Goal: Find specific page/section: Find specific page/section

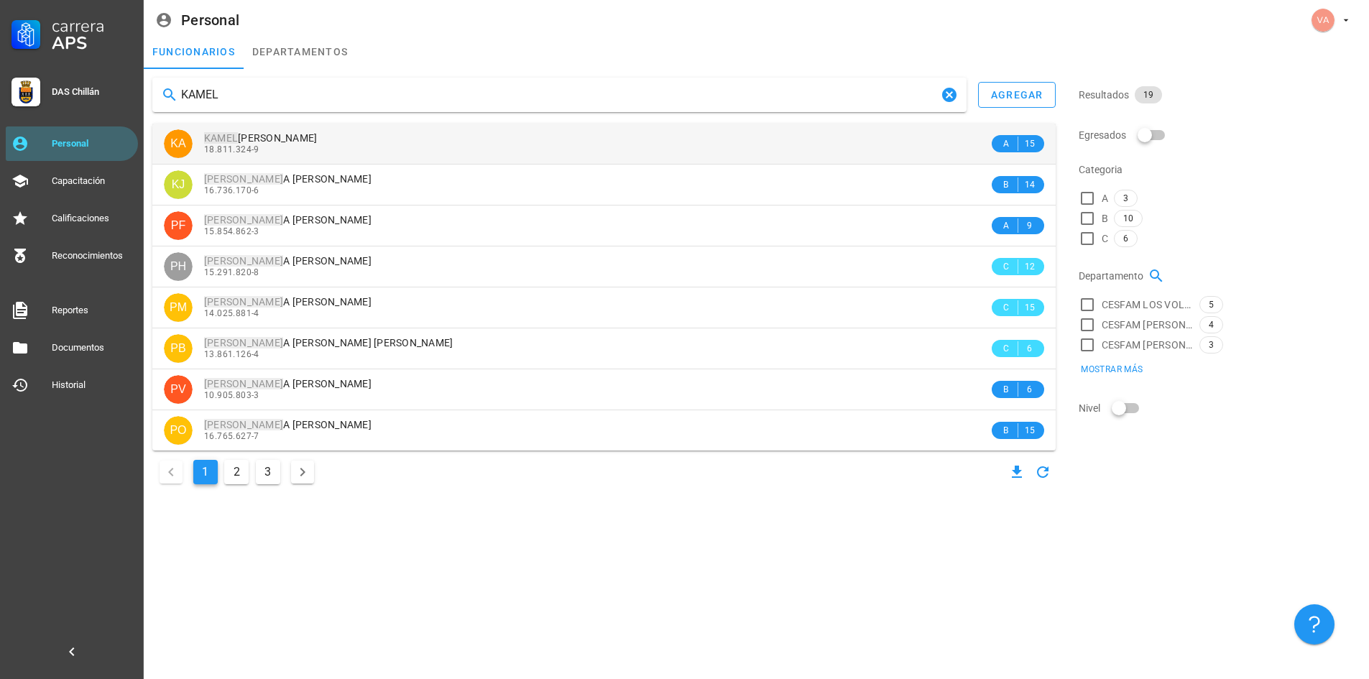
type input "KAMEL"
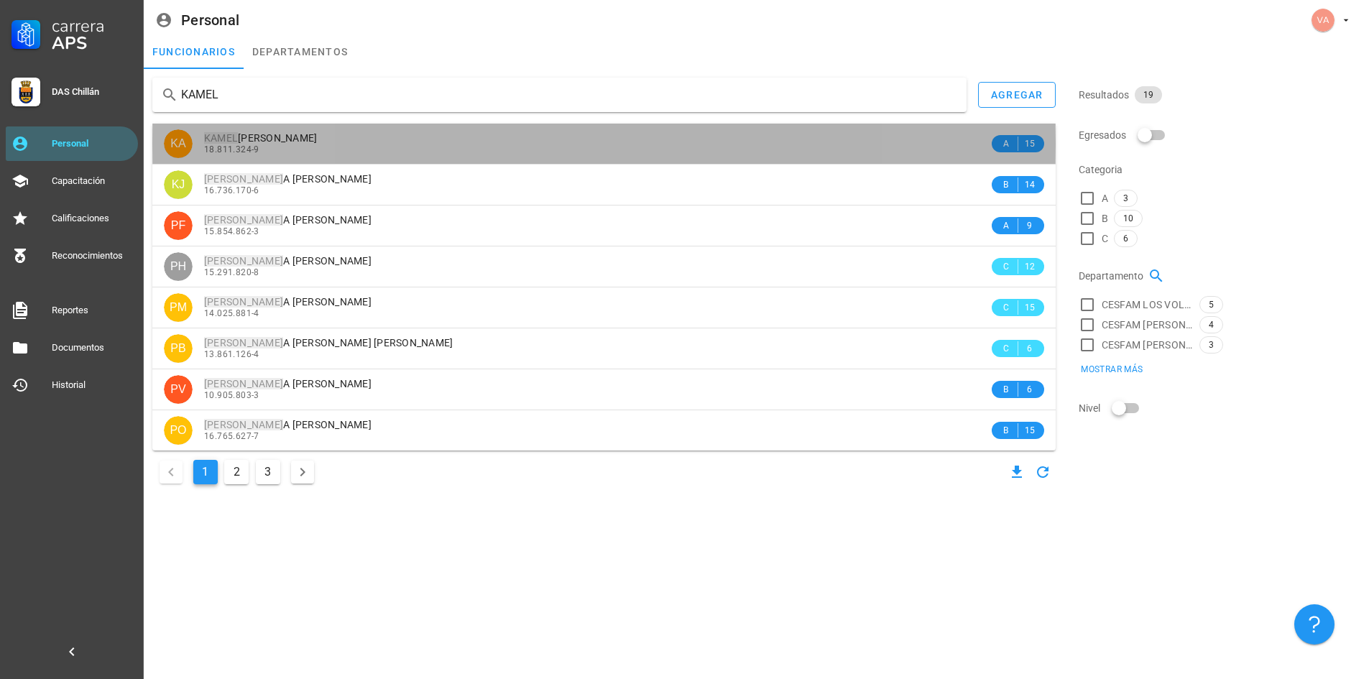
click at [314, 139] on span "[PERSON_NAME] [PERSON_NAME]" at bounding box center [261, 138] width 114 height 12
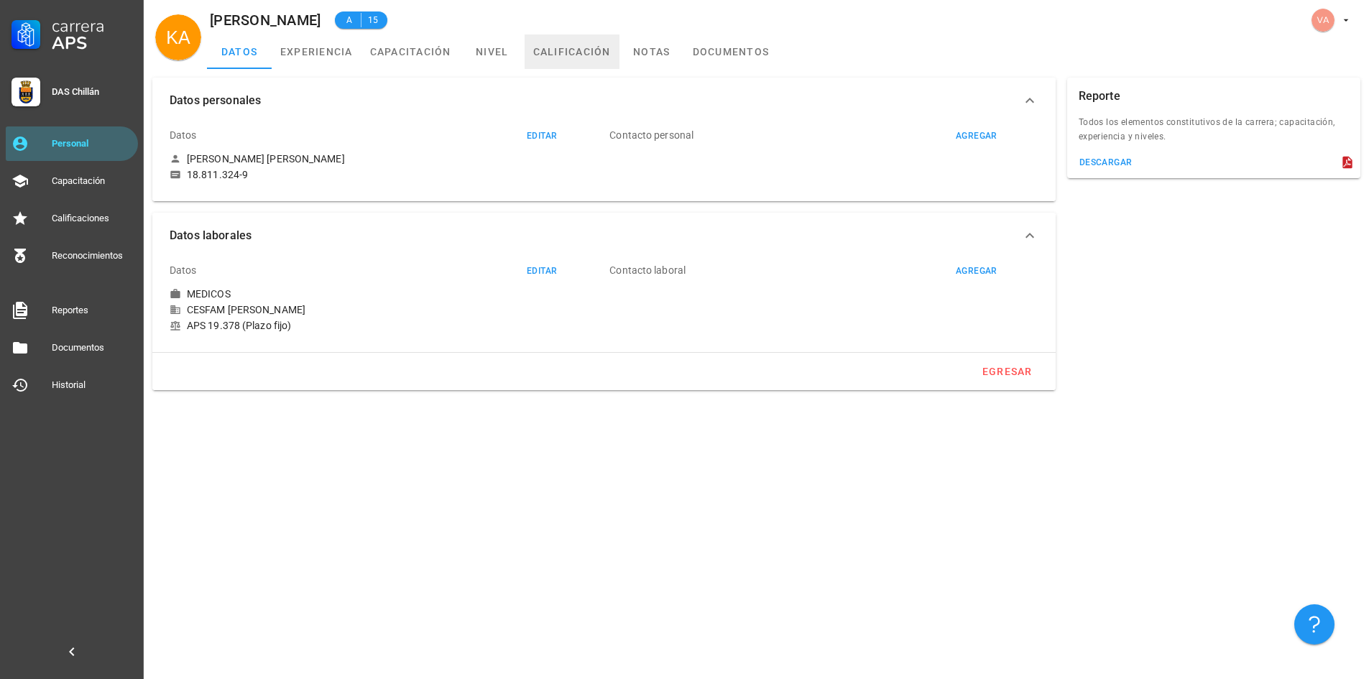
click at [581, 52] on link "calificación" at bounding box center [572, 52] width 95 height 35
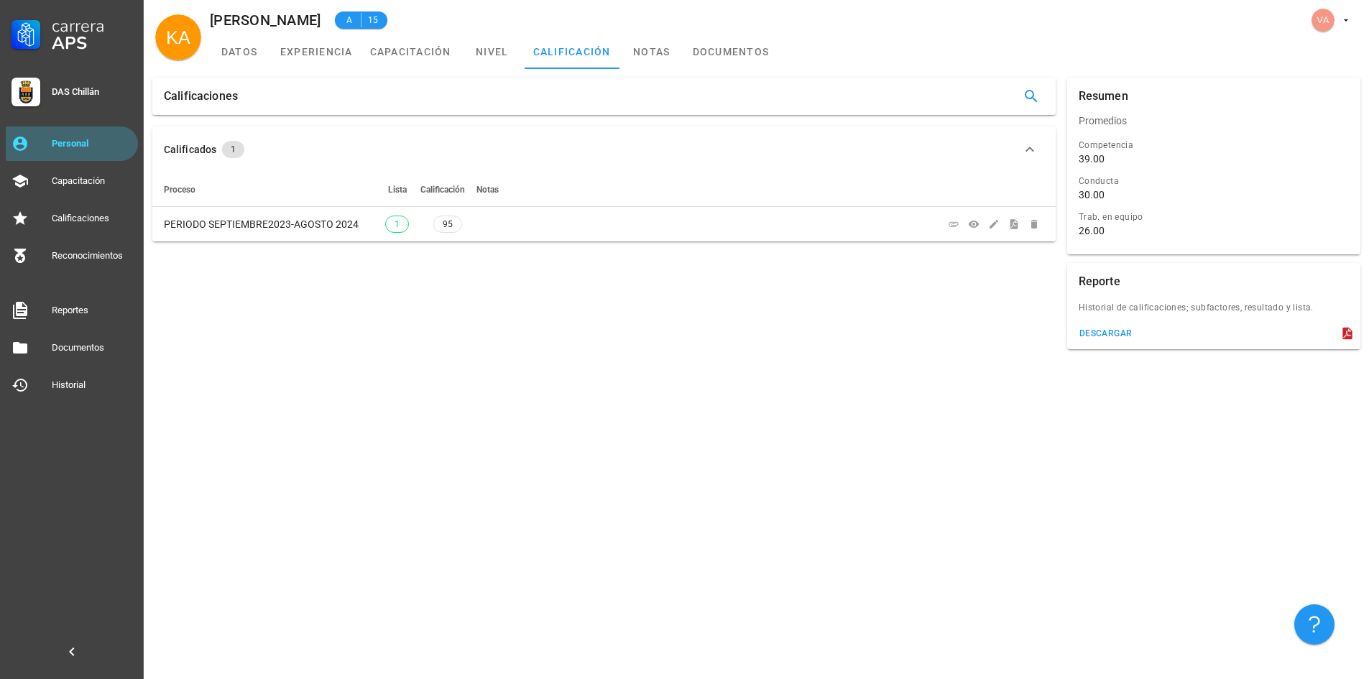
click at [483, 363] on div "Calificaciones Calificados 1 Proceso Lista Calificación Notas PERIODO SEPTIEMBR…" at bounding box center [757, 374] width 1226 height 610
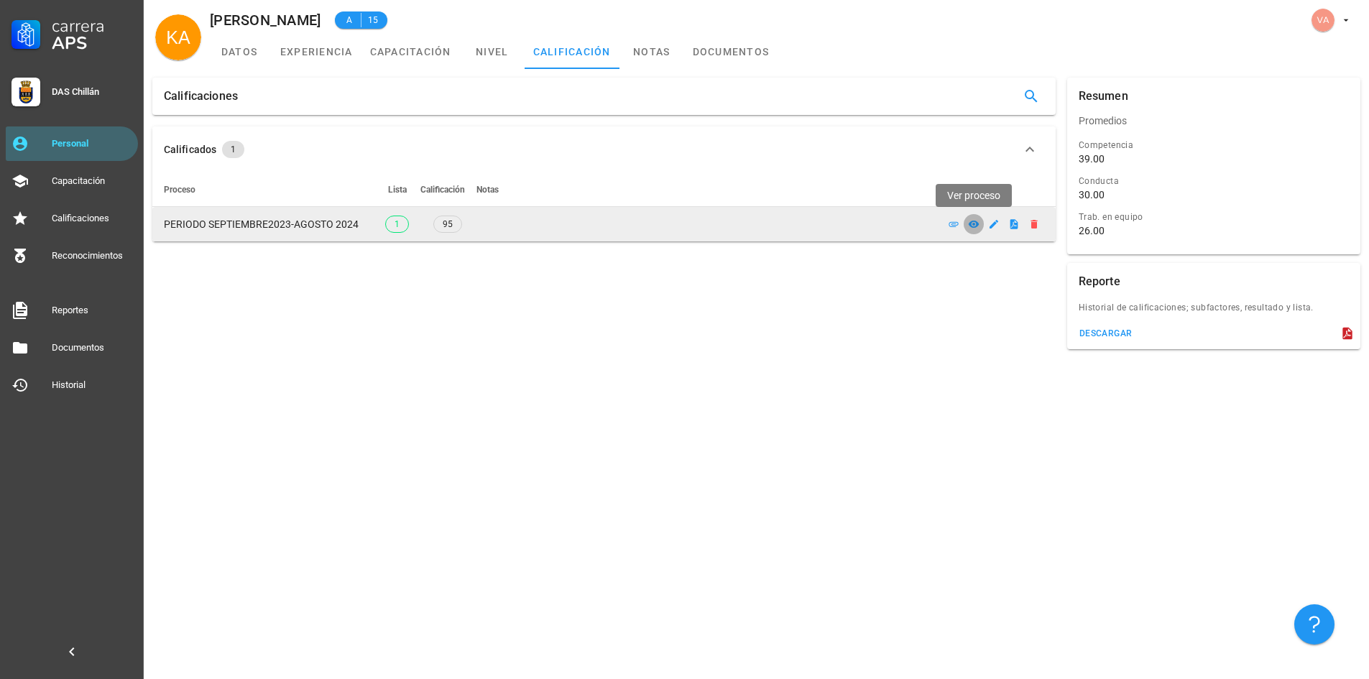
click at [972, 226] on icon at bounding box center [973, 224] width 11 height 7
click at [1016, 223] on icon "button" at bounding box center [1014, 223] width 8 height 9
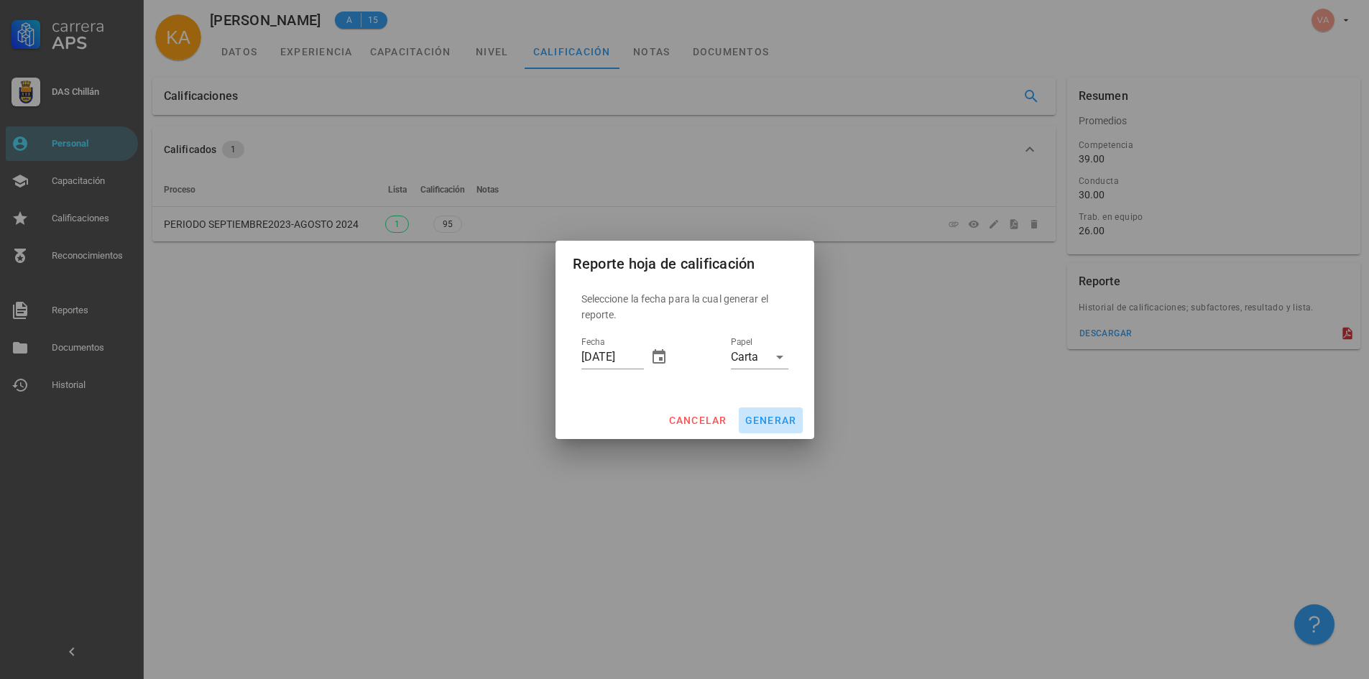
click at [754, 423] on span "generar" at bounding box center [771, 421] width 52 height 12
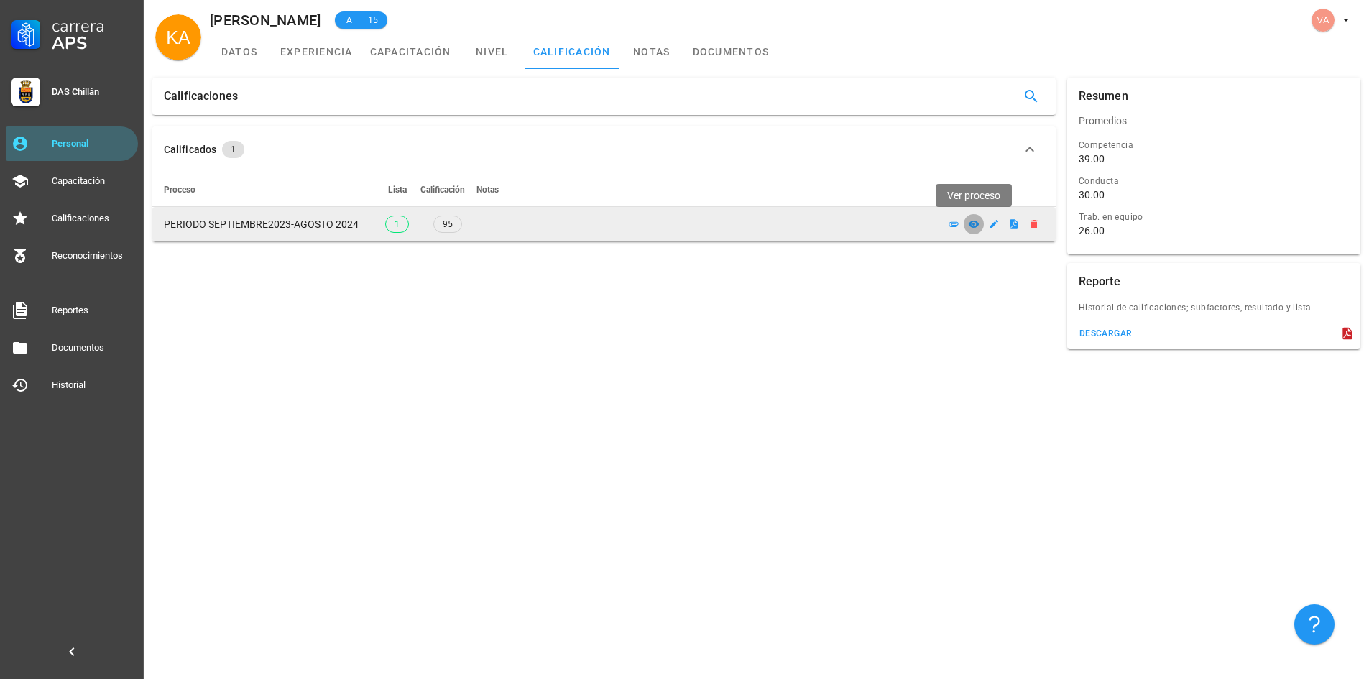
click at [978, 221] on icon at bounding box center [974, 225] width 12 height 12
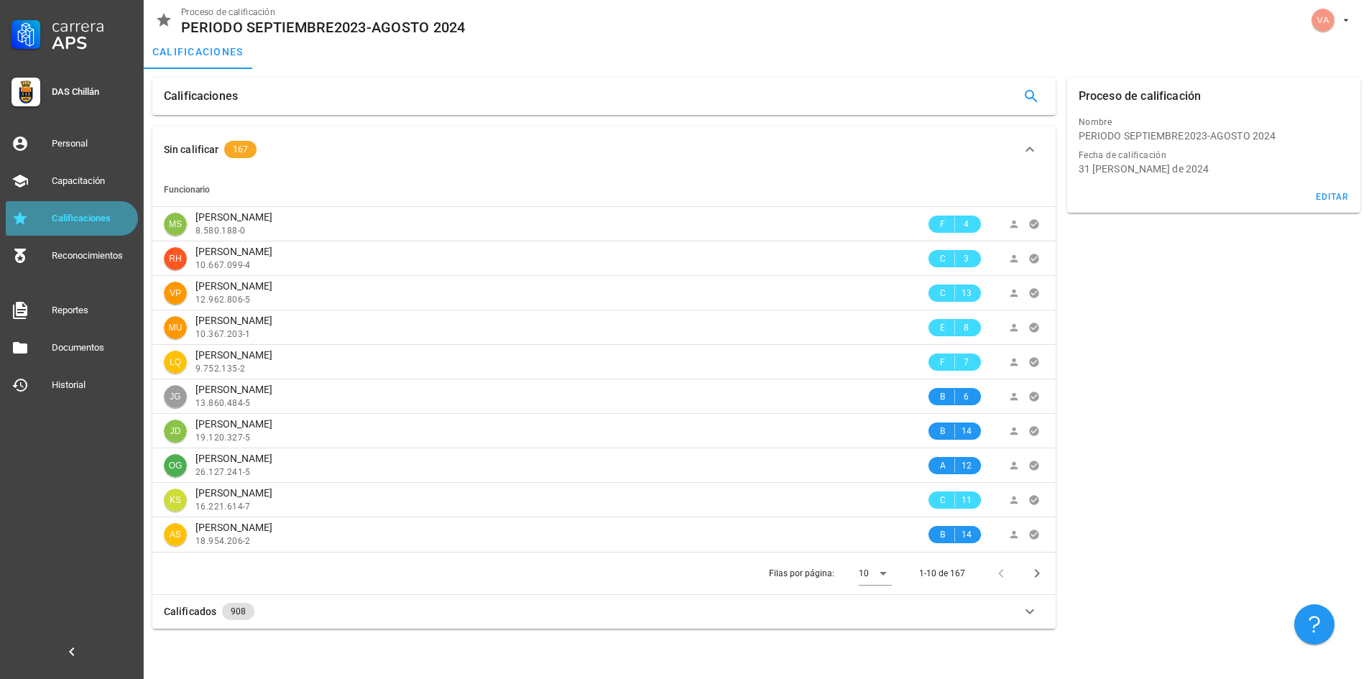
click at [80, 226] on div "Calificaciones" at bounding box center [92, 218] width 81 height 23
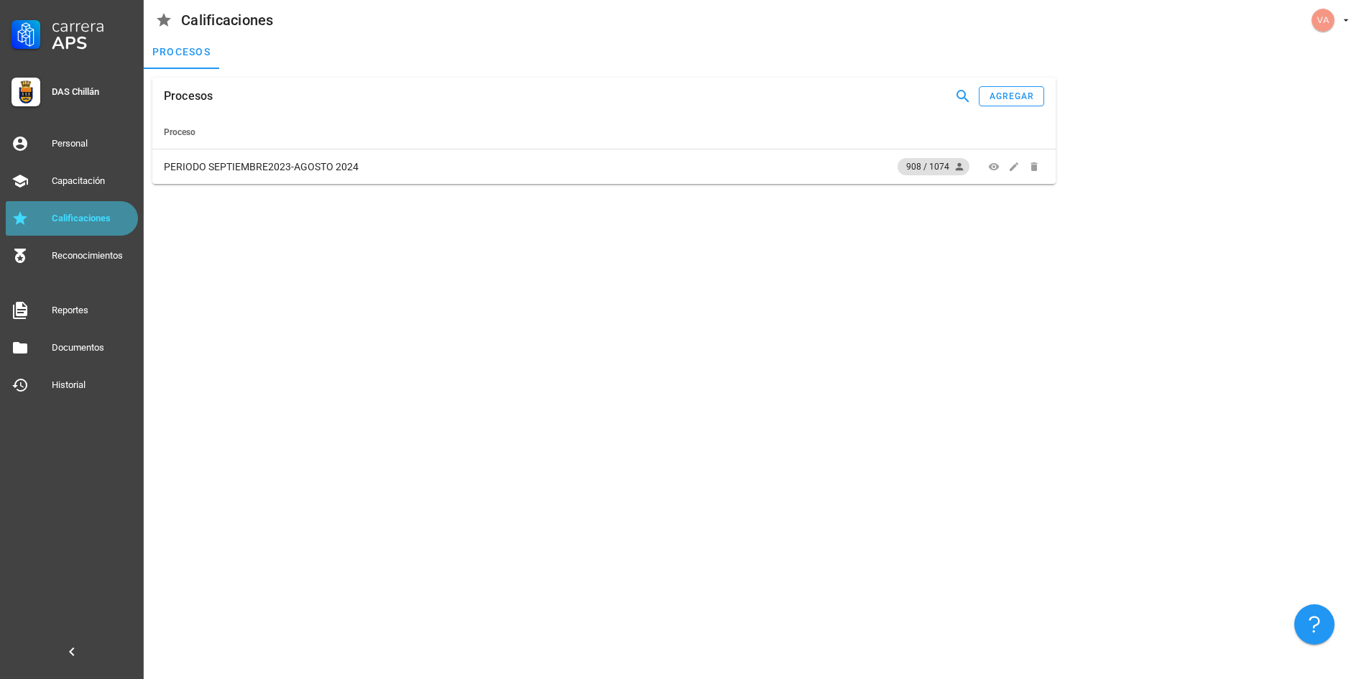
click at [81, 207] on div "Calificaciones" at bounding box center [92, 218] width 81 height 23
click at [976, 395] on div "Procesos agregar Proceso PERIODO SEPTIEMBRE2023-AGOSTO 2024 908 / 1074" at bounding box center [757, 374] width 1226 height 610
click at [73, 150] on div "Personal" at bounding box center [92, 143] width 81 height 23
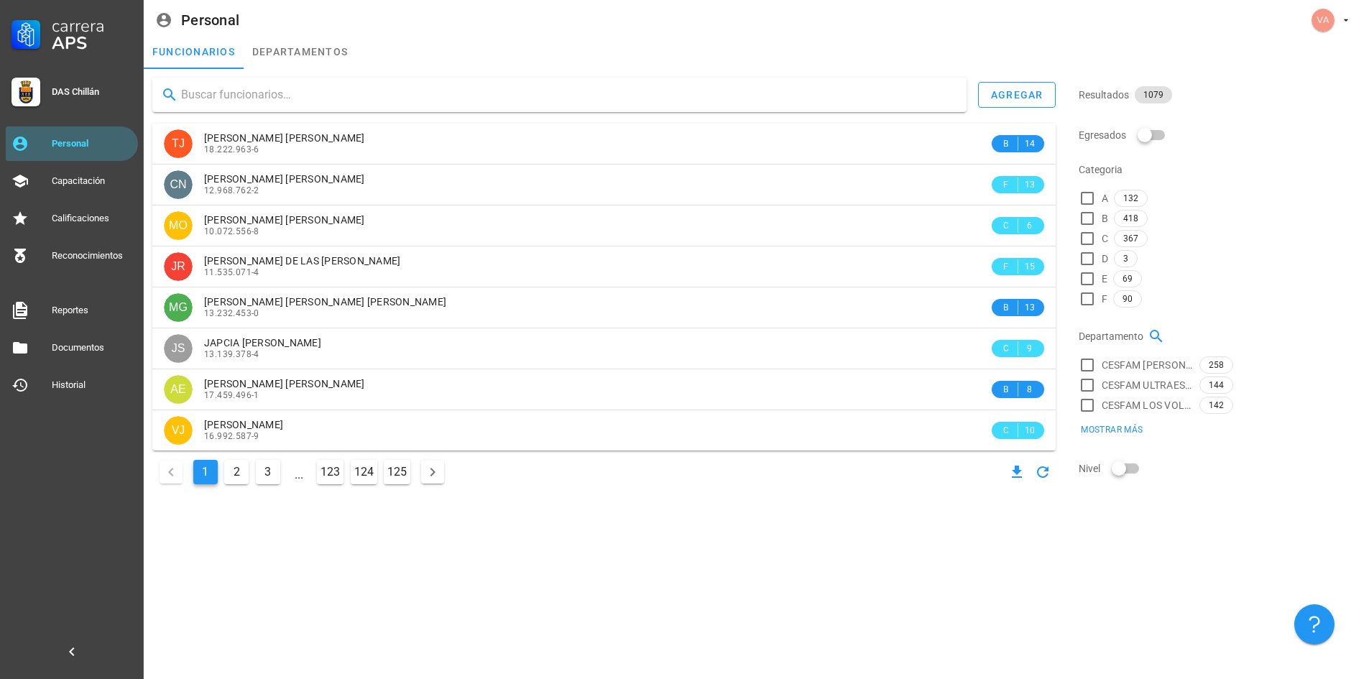
click at [306, 97] on input "text" at bounding box center [568, 94] width 774 height 23
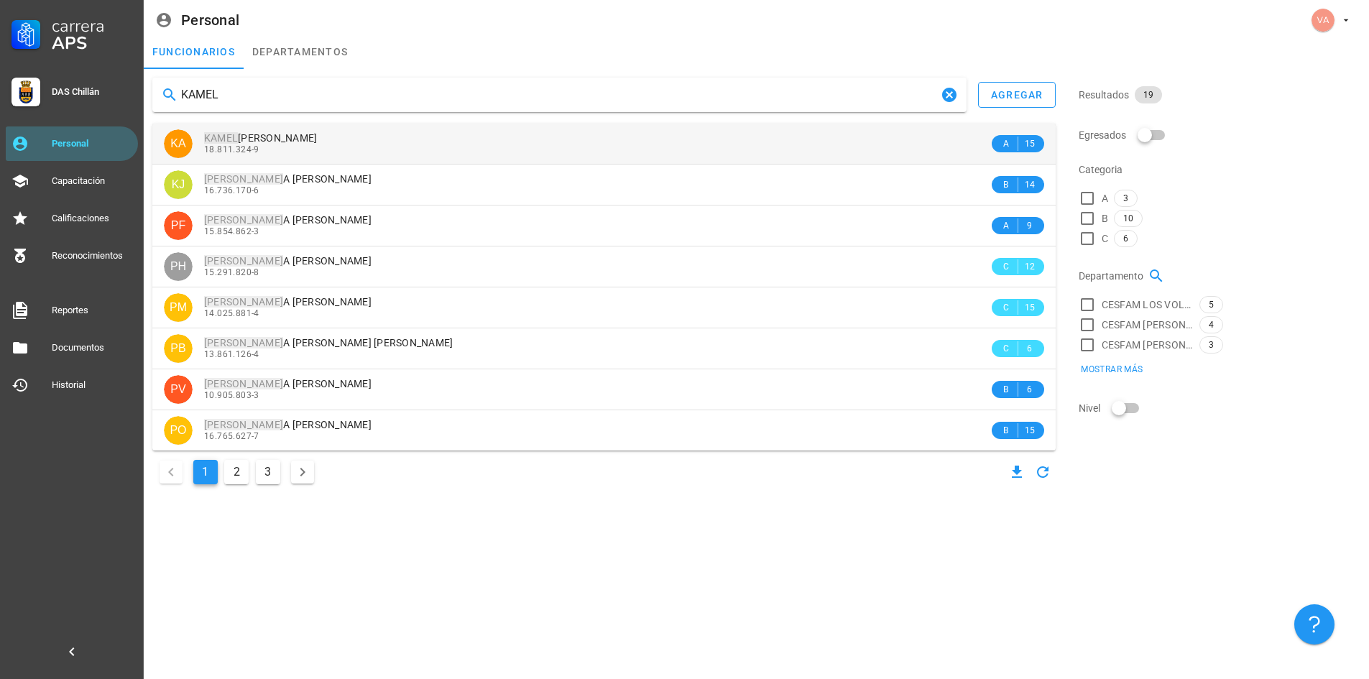
type input "KAMEL"
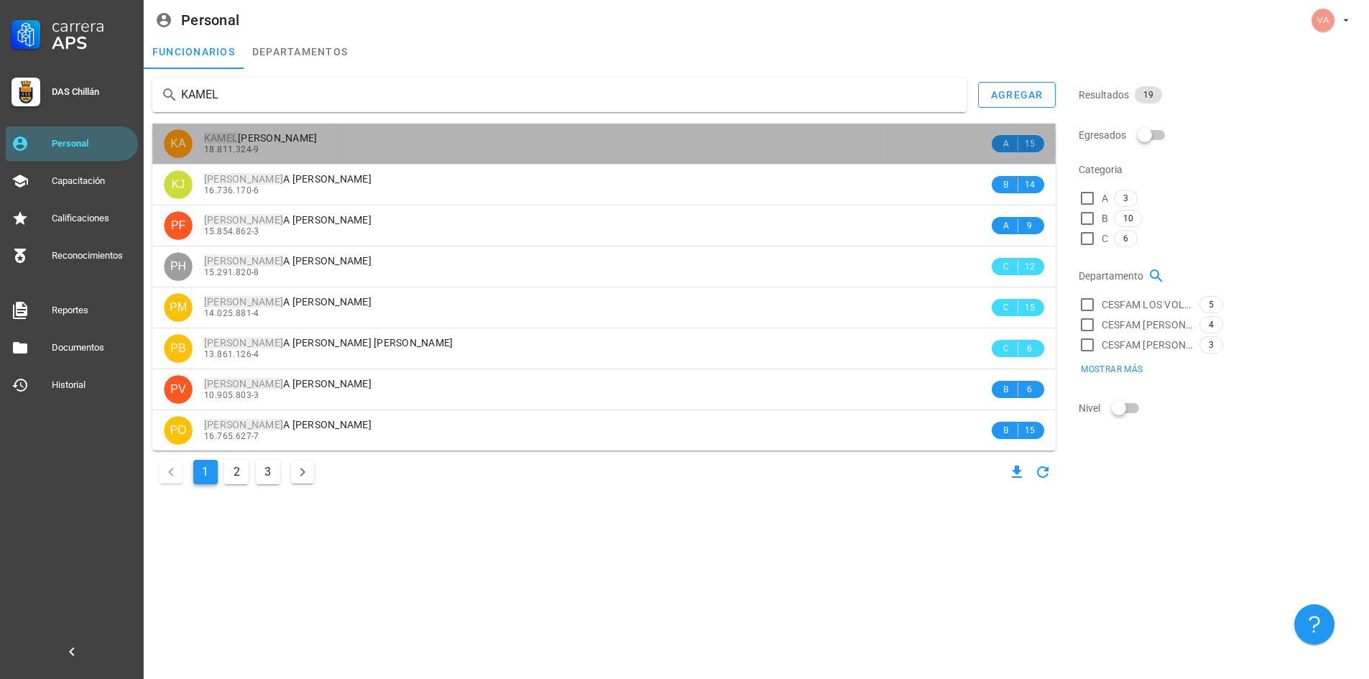
click at [304, 143] on span "[PERSON_NAME] [PERSON_NAME]" at bounding box center [261, 138] width 114 height 12
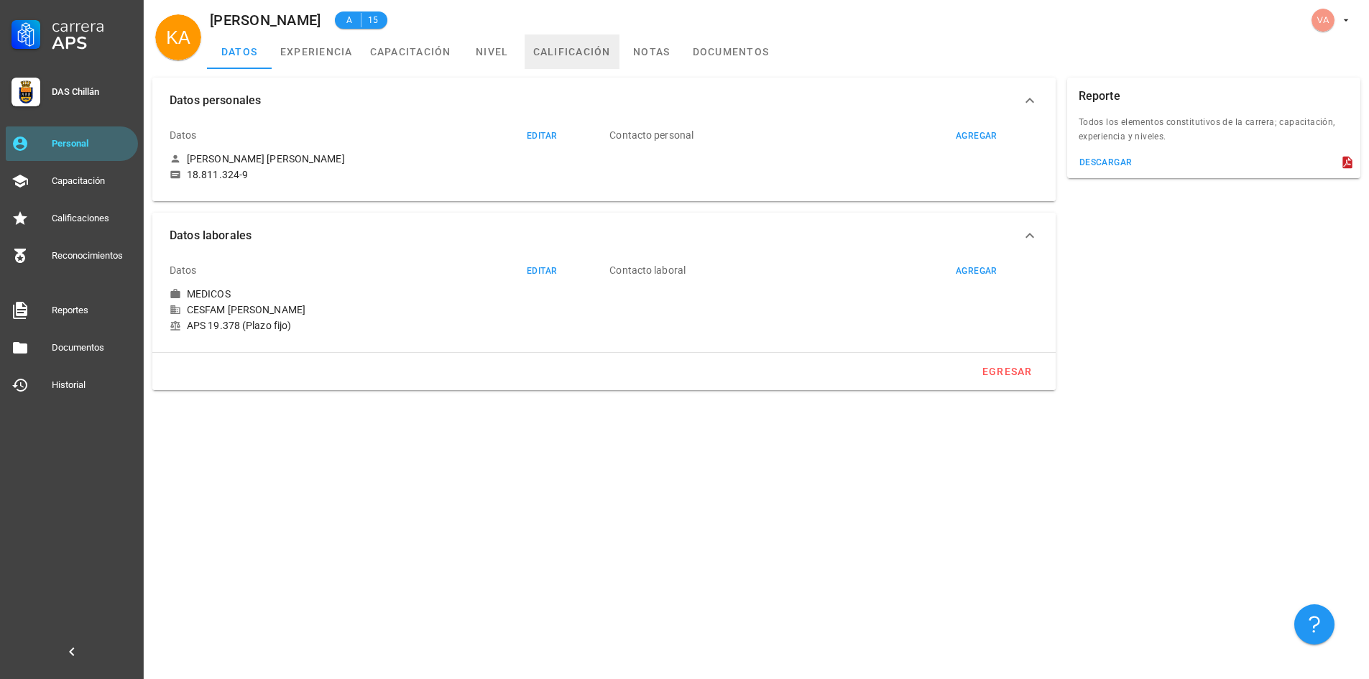
click at [574, 52] on link "calificación" at bounding box center [572, 52] width 95 height 35
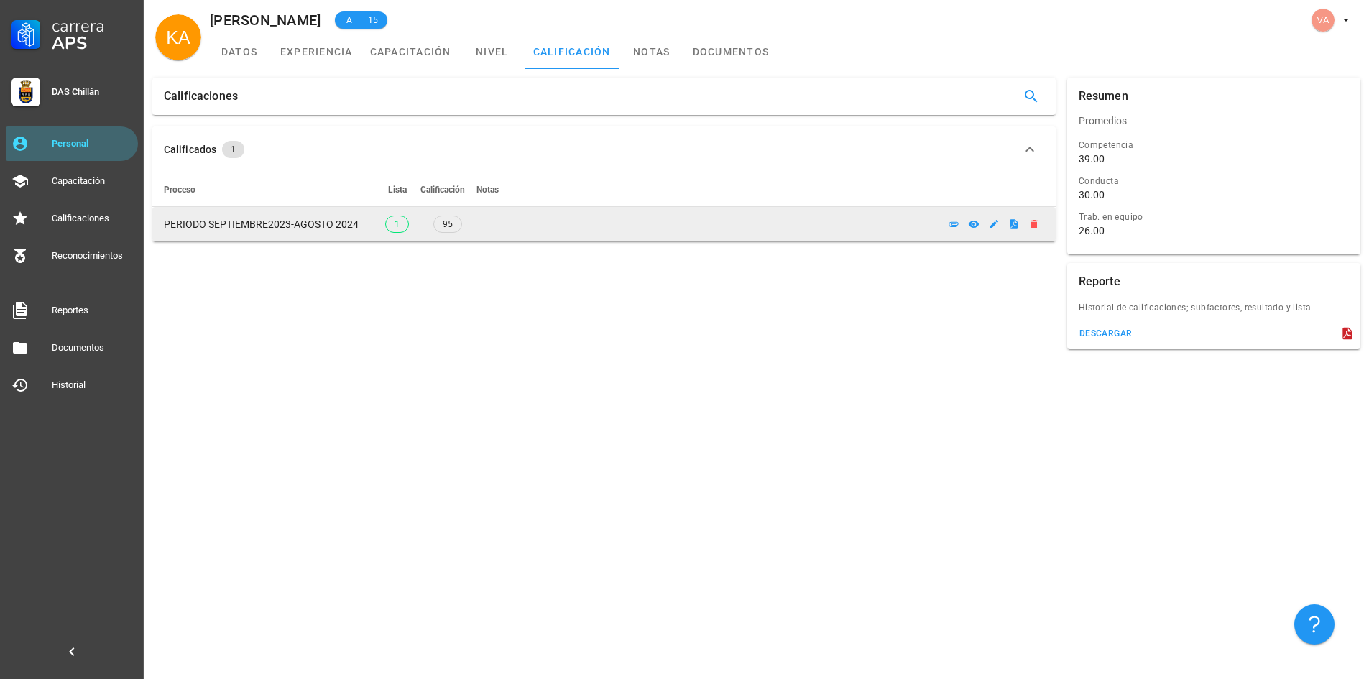
click at [327, 227] on span "PERIODO SEPTIEMBRE2023-AGOSTO 2024" at bounding box center [261, 225] width 195 height 12
click at [391, 224] on span "1" at bounding box center [397, 224] width 24 height 17
click at [449, 227] on span "95" at bounding box center [448, 224] width 10 height 16
click at [255, 223] on span "PERIODO SEPTIEMBRE2023-AGOSTO 2024" at bounding box center [261, 225] width 195 height 12
click at [246, 224] on span "PERIODO SEPTIEMBRE2023-AGOSTO 2024" at bounding box center [261, 225] width 195 height 12
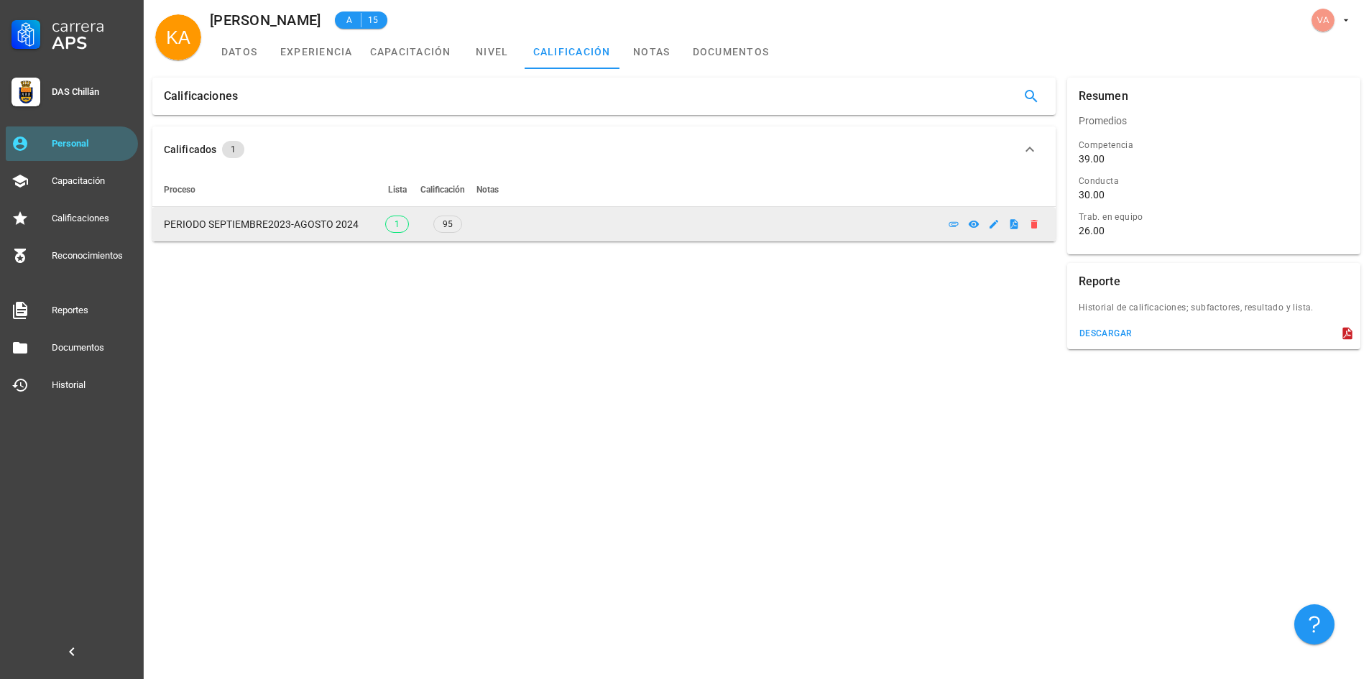
click at [275, 223] on span "PERIODO SEPTIEMBRE2023-AGOSTO 2024" at bounding box center [261, 225] width 195 height 12
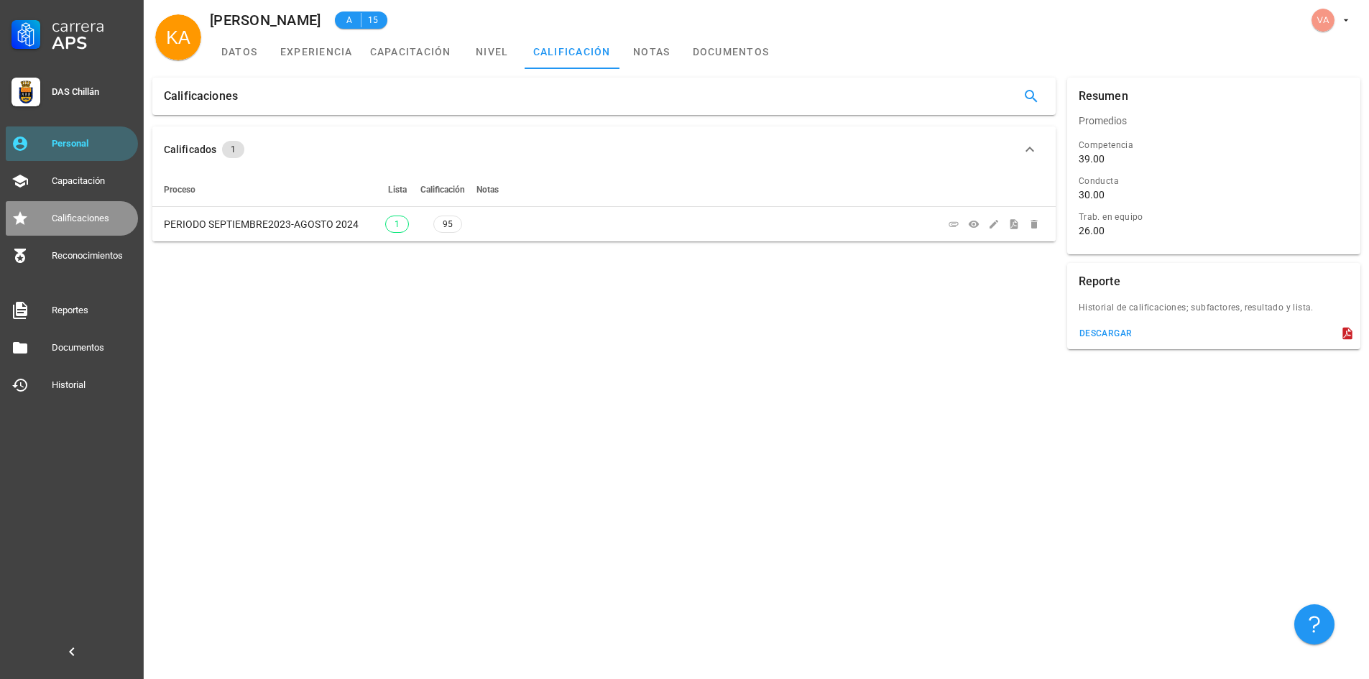
click at [86, 219] on div "Calificaciones" at bounding box center [92, 219] width 81 height 12
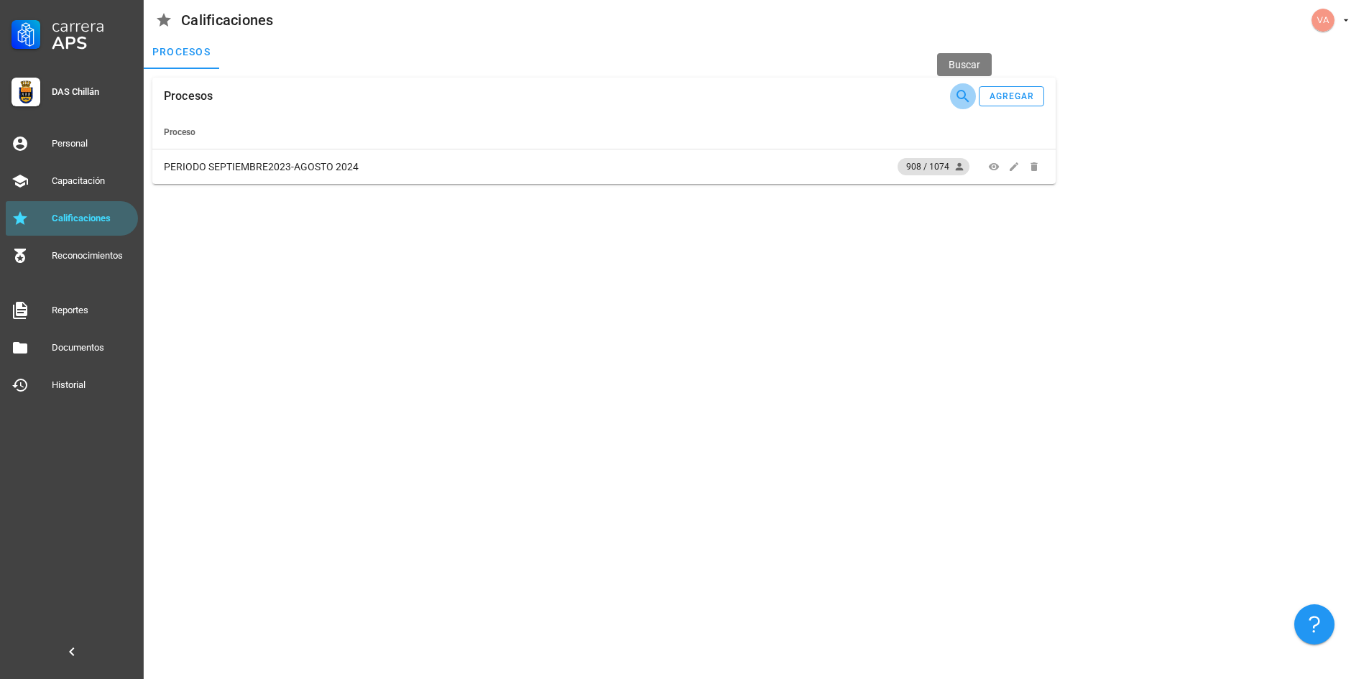
click at [958, 93] on icon "button" at bounding box center [963, 96] width 17 height 17
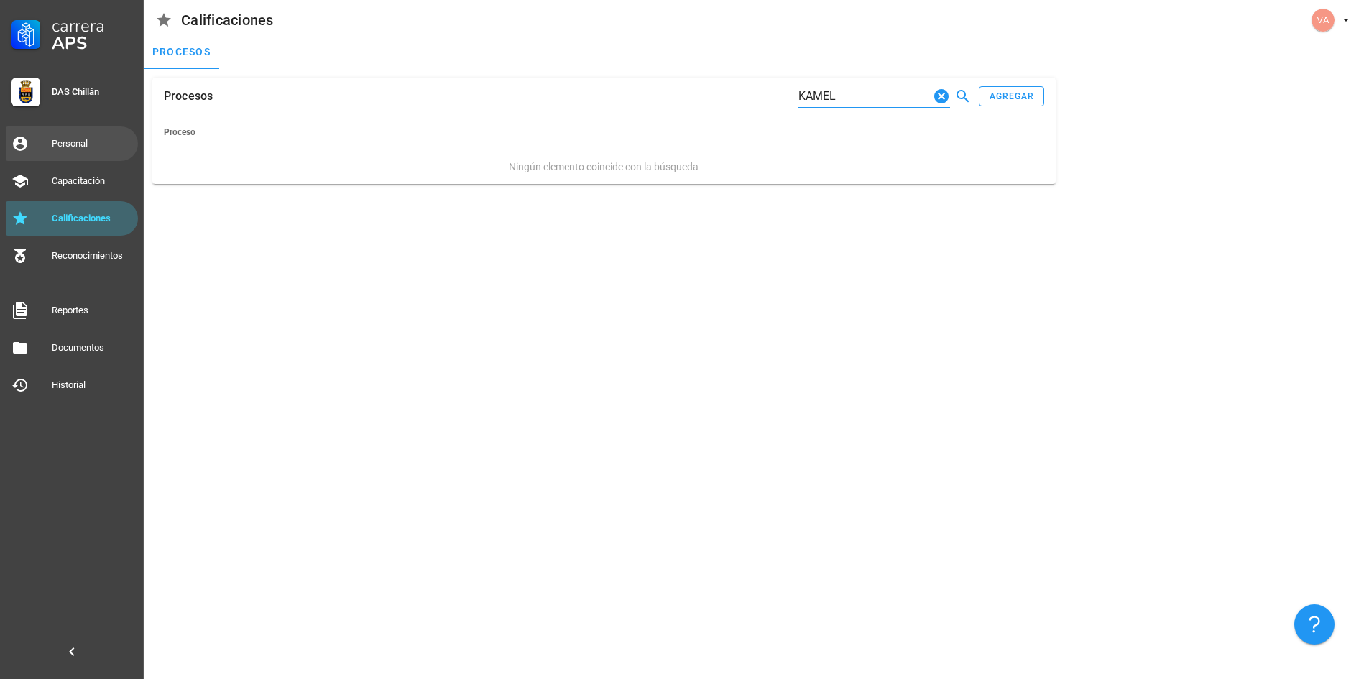
type input "KAMEL"
click at [64, 140] on div "Personal" at bounding box center [92, 144] width 81 height 12
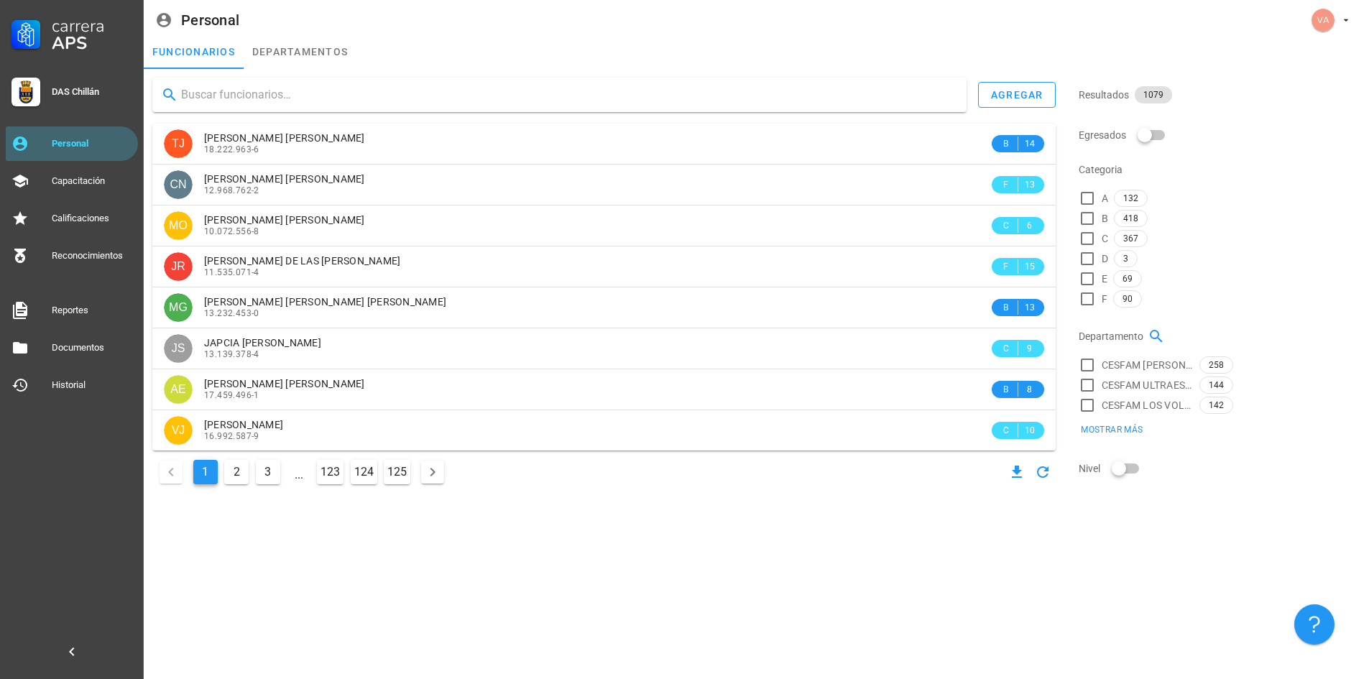
click at [237, 104] on input "text" at bounding box center [568, 94] width 774 height 23
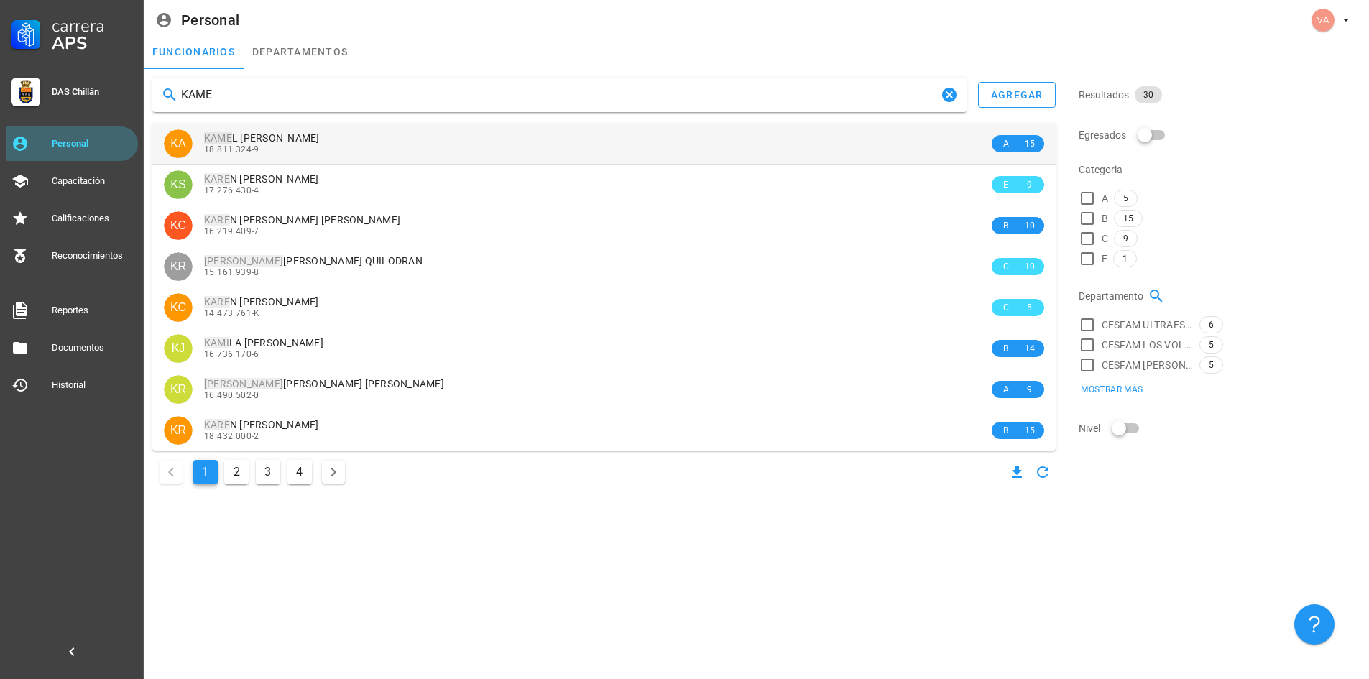
type input "KAME"
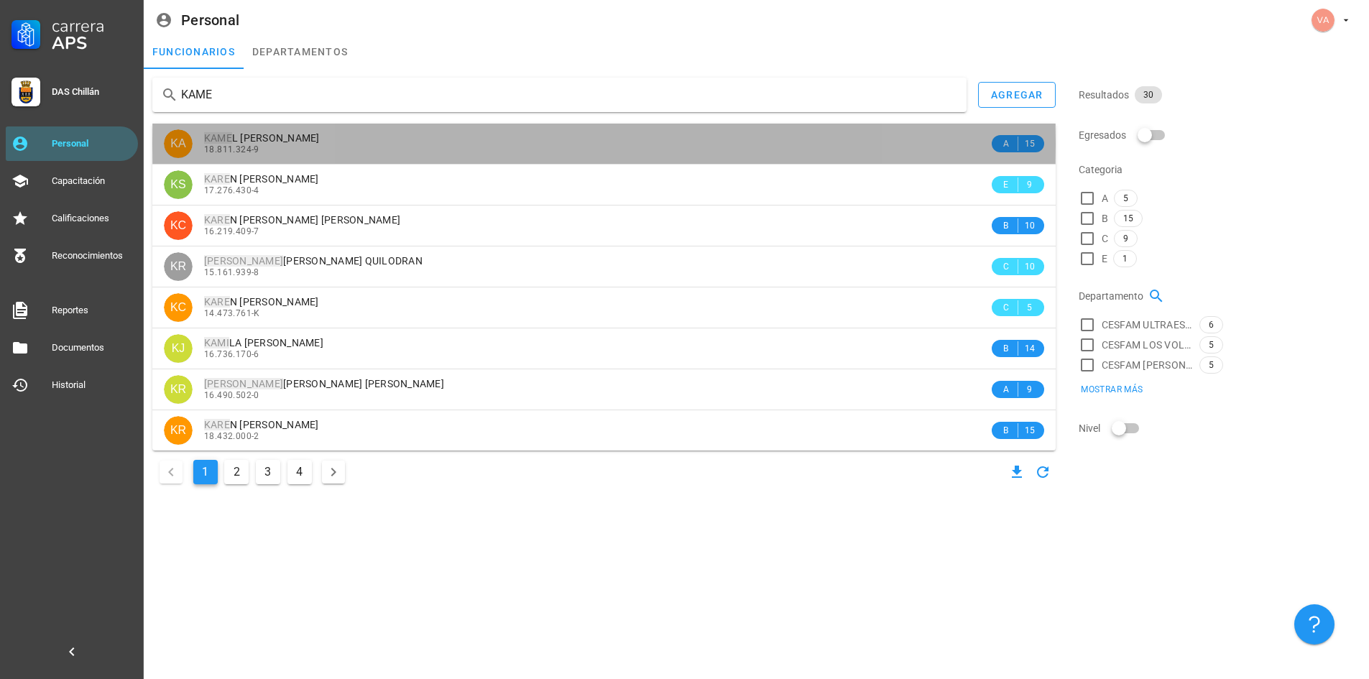
click at [320, 134] on span "KAME L [PERSON_NAME]" at bounding box center [262, 138] width 116 height 12
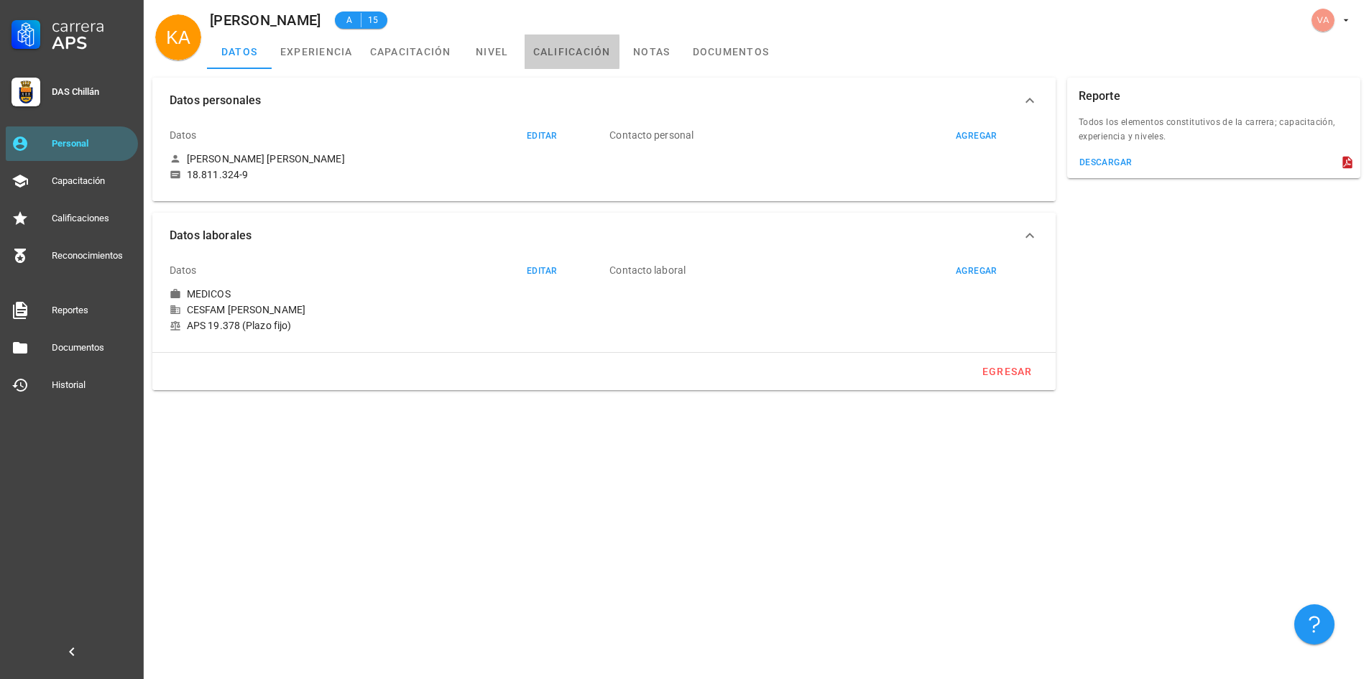
click at [564, 50] on link "calificación" at bounding box center [572, 52] width 95 height 35
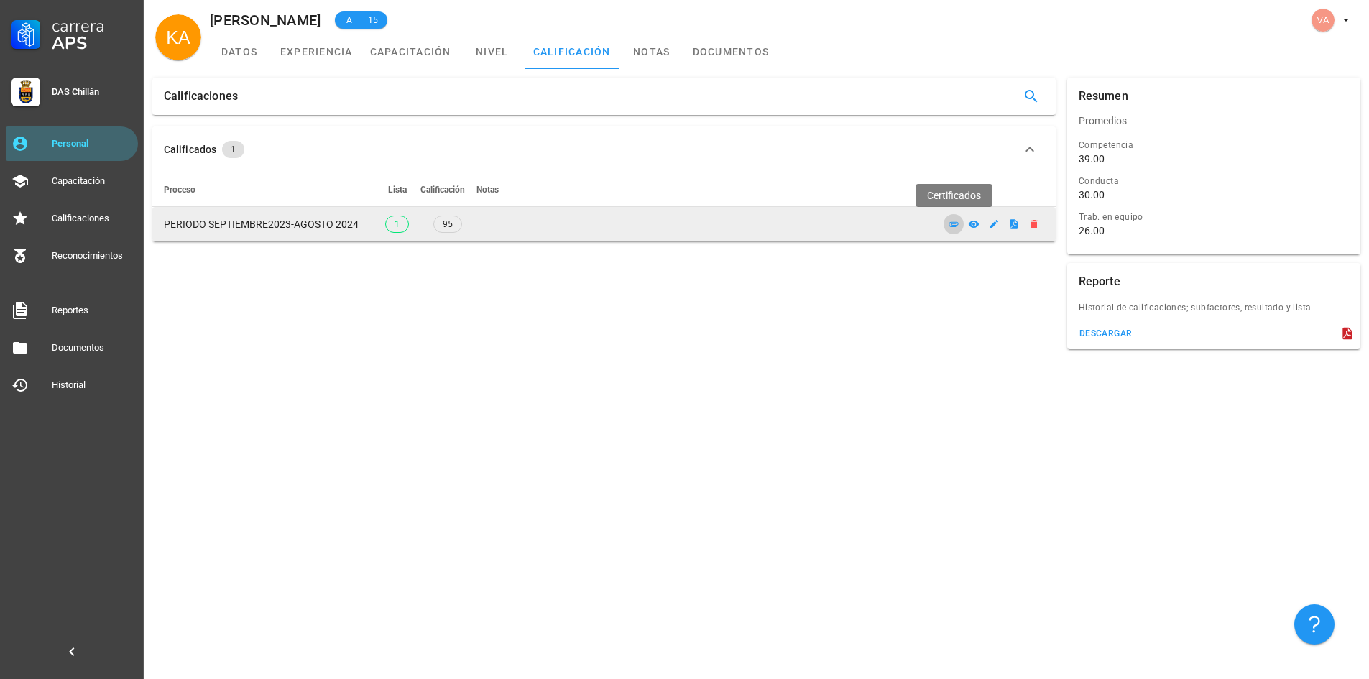
click at [958, 223] on icon "button" at bounding box center [953, 224] width 9 height 5
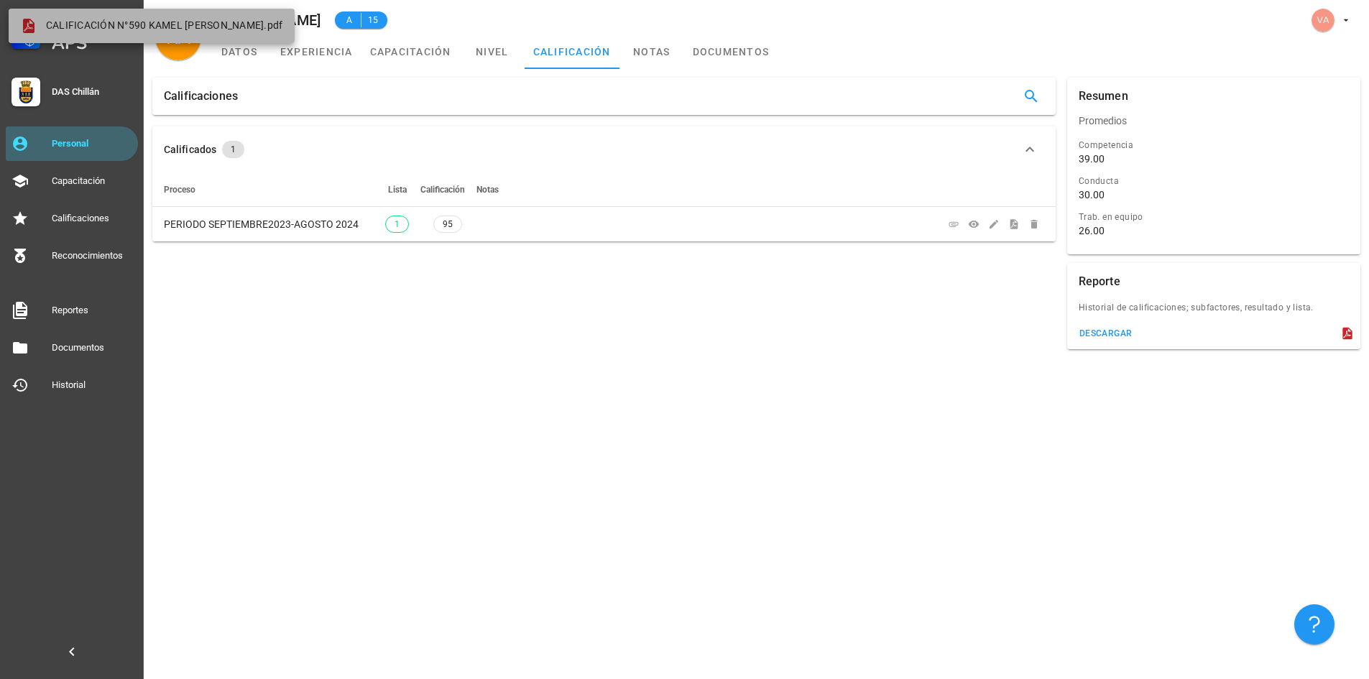
click at [183, 27] on span "CALIFICACIÓN N°590 KAMEL [PERSON_NAME].pdf" at bounding box center [164, 25] width 237 height 12
